Goal: Information Seeking & Learning: Understand process/instructions

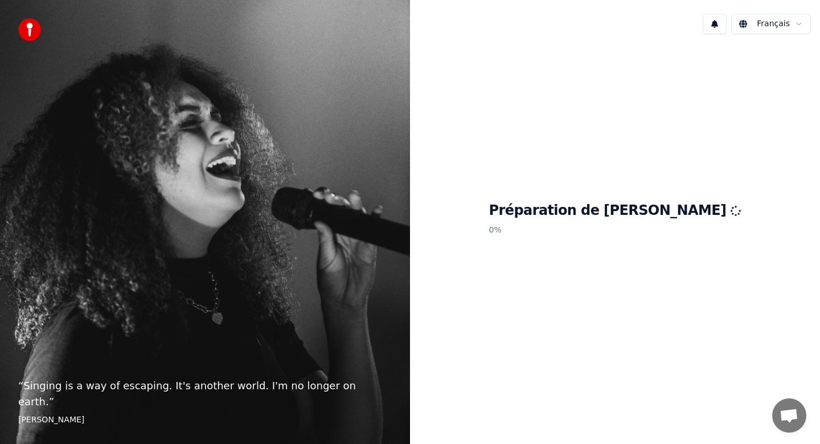
click at [185, 403] on p "“ Singing is a way of escaping. It's another world. I'm no longer on earth. ”" at bounding box center [205, 394] width 374 height 32
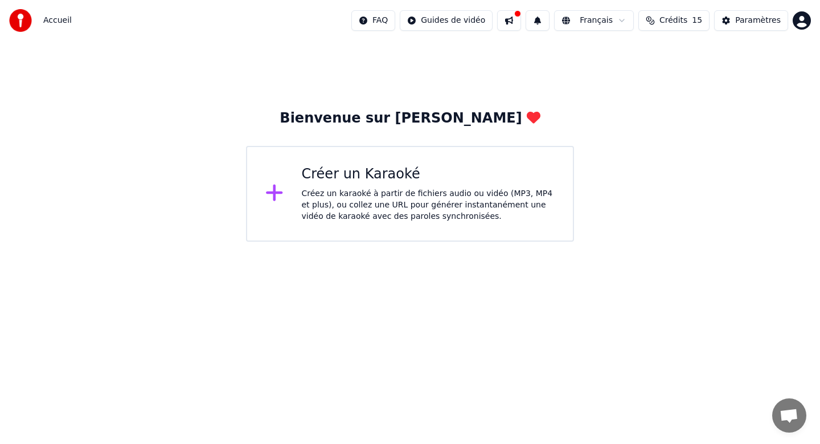
click at [692, 19] on button "Crédits 15" at bounding box center [674, 20] width 71 height 21
click at [342, 192] on div "Créez un karaoké à partir de fichiers audio ou vidéo (MP3, MP4 et plus), ou col…" at bounding box center [429, 205] width 254 height 34
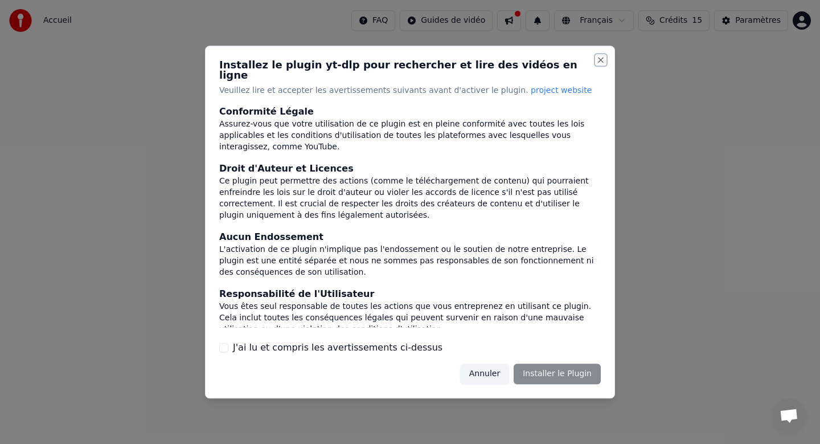
click at [601, 64] on button "Close" at bounding box center [600, 59] width 9 height 9
click at [488, 370] on button "Annuler" at bounding box center [484, 373] width 49 height 21
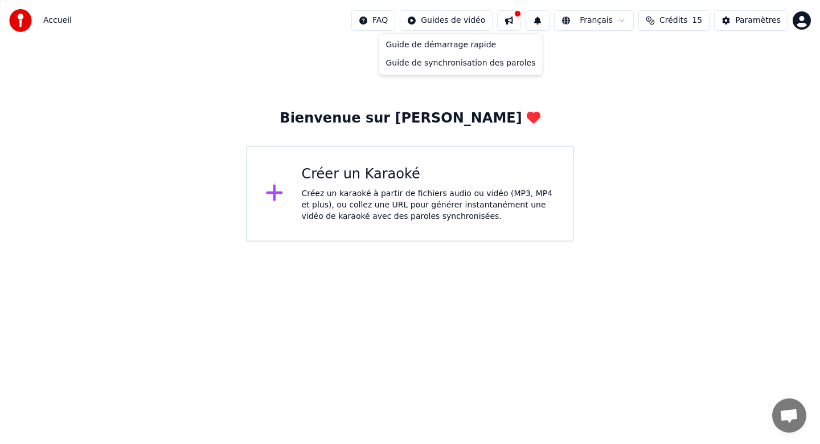
click at [465, 21] on html "Accueil FAQ Guides de vidéo Français Crédits 15 Paramètres Bienvenue sur Youka …" at bounding box center [410, 121] width 820 height 242
click at [458, 47] on div "Guide de démarrage rapide" at bounding box center [461, 45] width 159 height 18
